Goal: Transaction & Acquisition: Purchase product/service

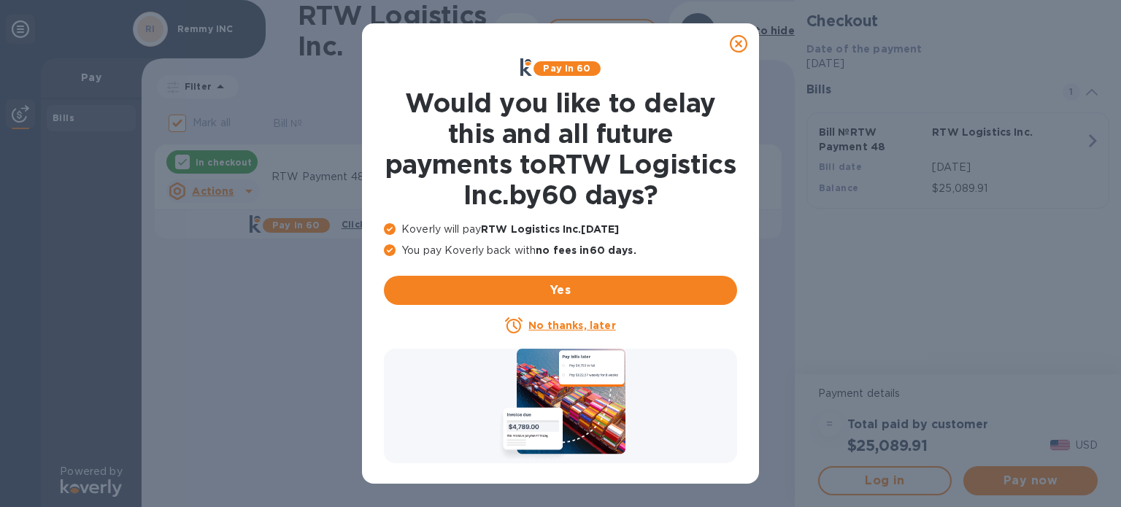
click at [561, 331] on u "No thanks, later" at bounding box center [571, 326] width 87 height 12
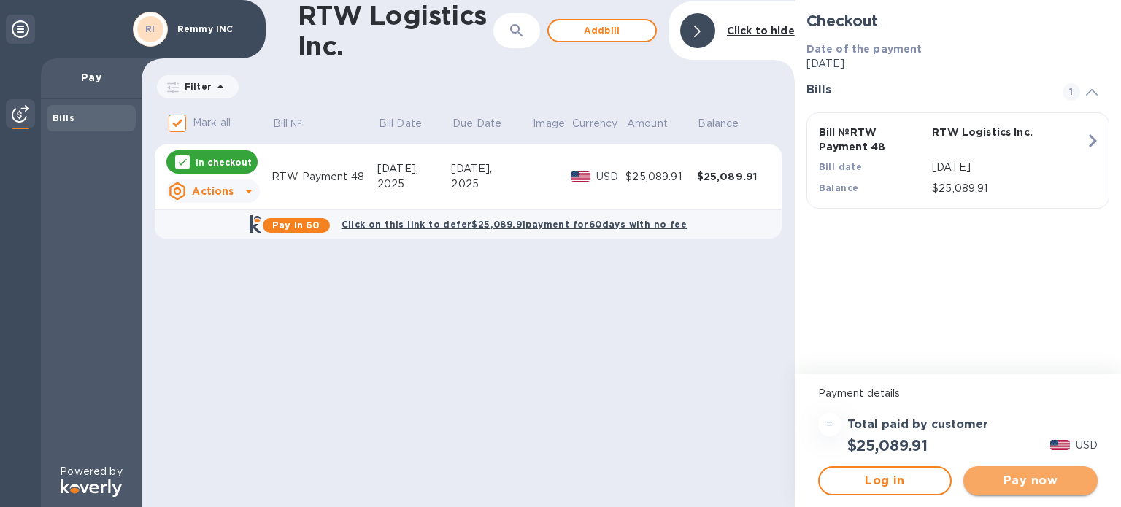
click at [1025, 488] on span "Pay now" at bounding box center [1030, 481] width 111 height 18
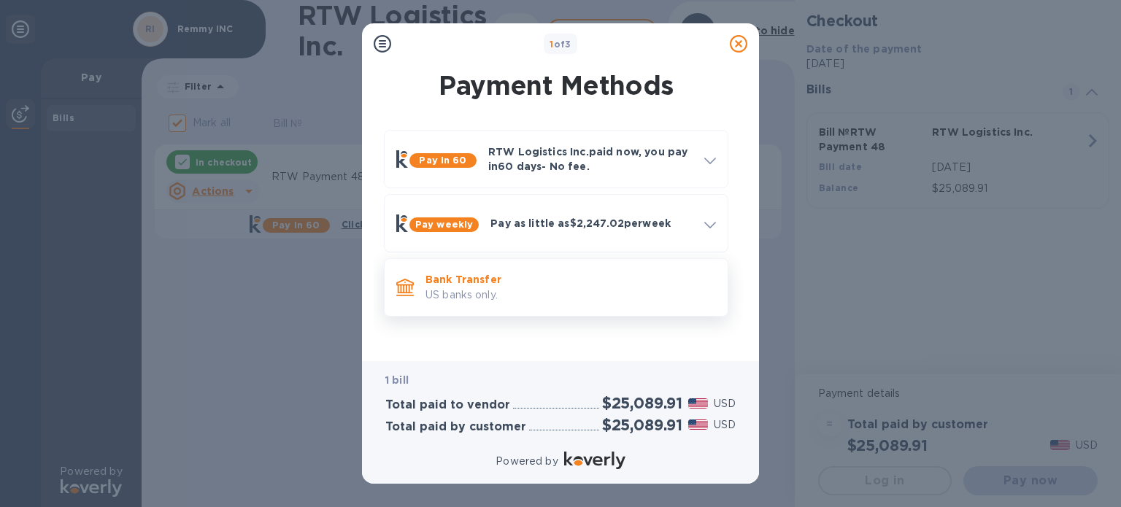
click at [536, 288] on p "US banks only." at bounding box center [571, 295] width 291 height 15
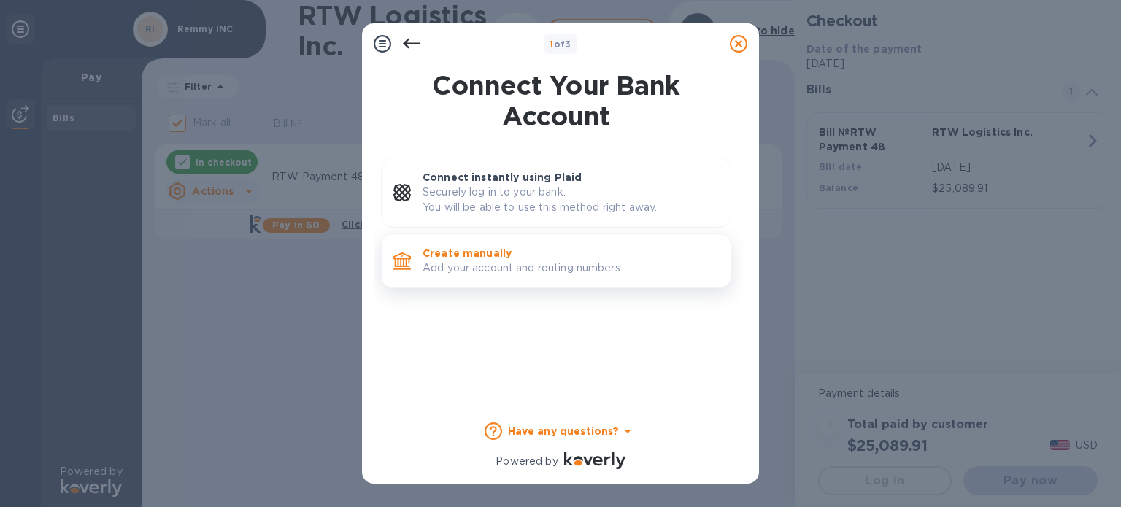
click at [540, 257] on p "Create manually" at bounding box center [571, 253] width 296 height 15
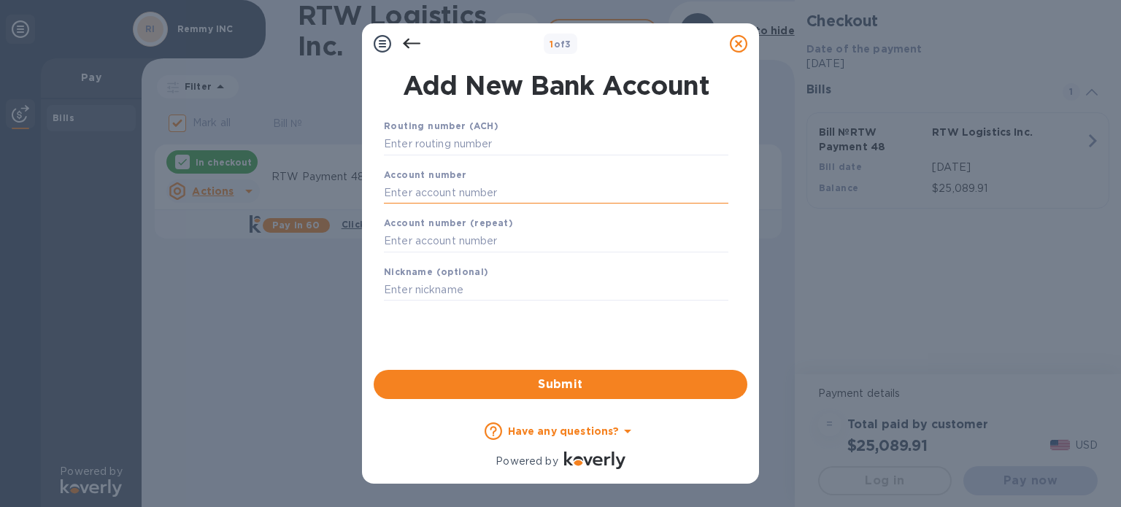
click at [493, 202] on input "text" at bounding box center [556, 193] width 345 height 22
paste input "25,089.91"
type input "25,089.91"
drag, startPoint x: 448, startPoint y: 191, endPoint x: 376, endPoint y: 188, distance: 72.3
click at [376, 188] on div "Routing number (ACH) Account number 25,089.91 Account number (repeat) Nickname …" at bounding box center [556, 225] width 374 height 237
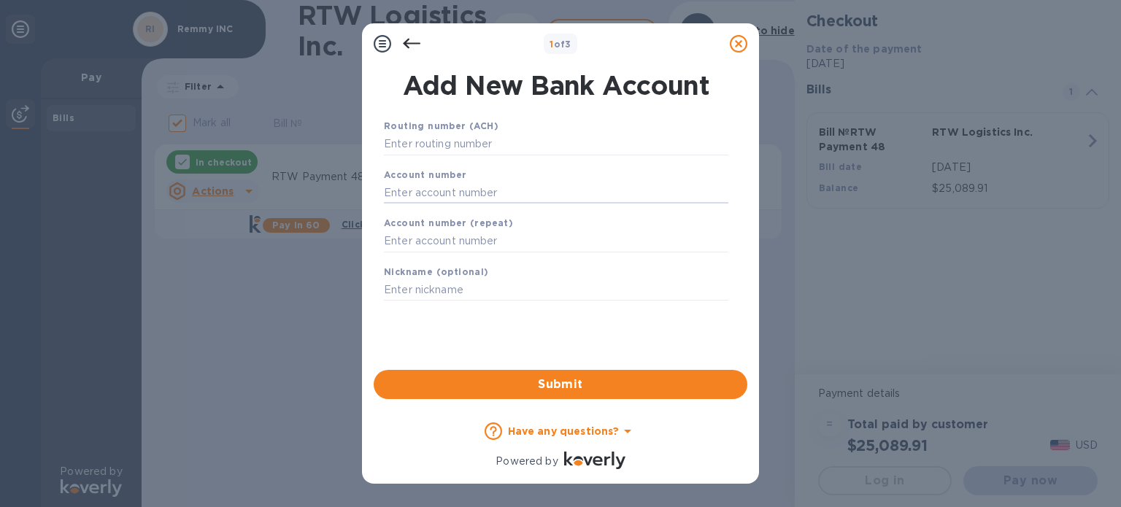
paste input "3252 0238 2722"
type input "3252 0238 2722"
click at [490, 242] on input "text" at bounding box center [556, 242] width 345 height 22
paste input "3252 0238 2722"
type input "3252 0238 2722"
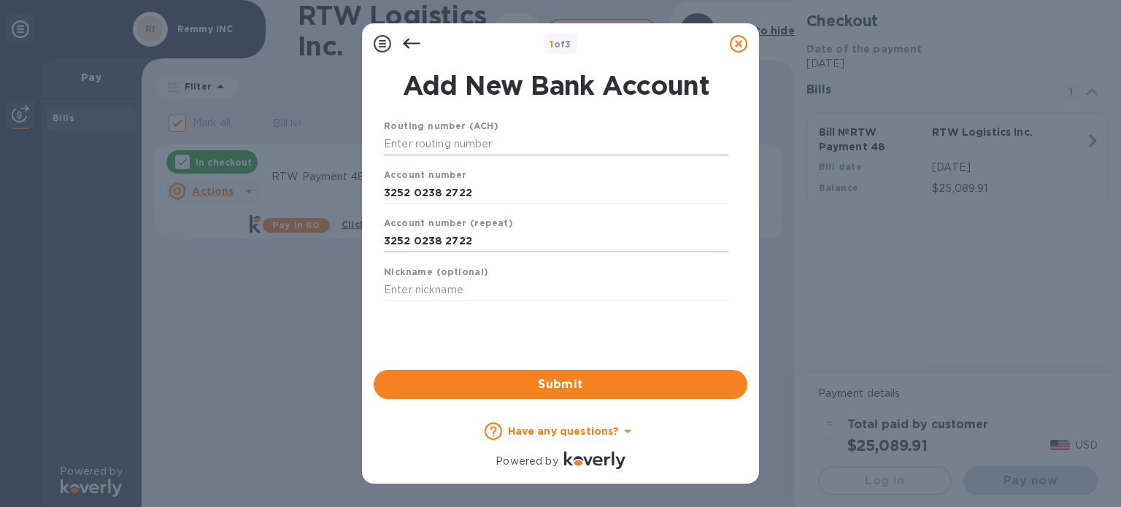
click at [434, 146] on input "text" at bounding box center [556, 145] width 345 height 22
paste input "121000358"
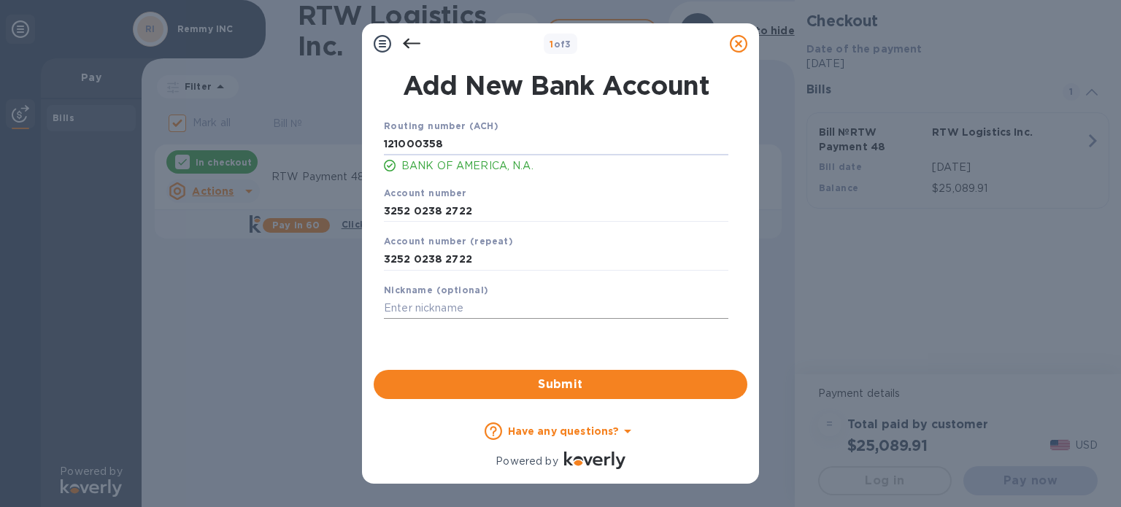
type input "121000358"
click at [472, 303] on input "text" at bounding box center [556, 309] width 345 height 22
type input "REM"
click at [561, 388] on span "Submit" at bounding box center [560, 385] width 350 height 18
